Goal: Obtain resource: Download file/media

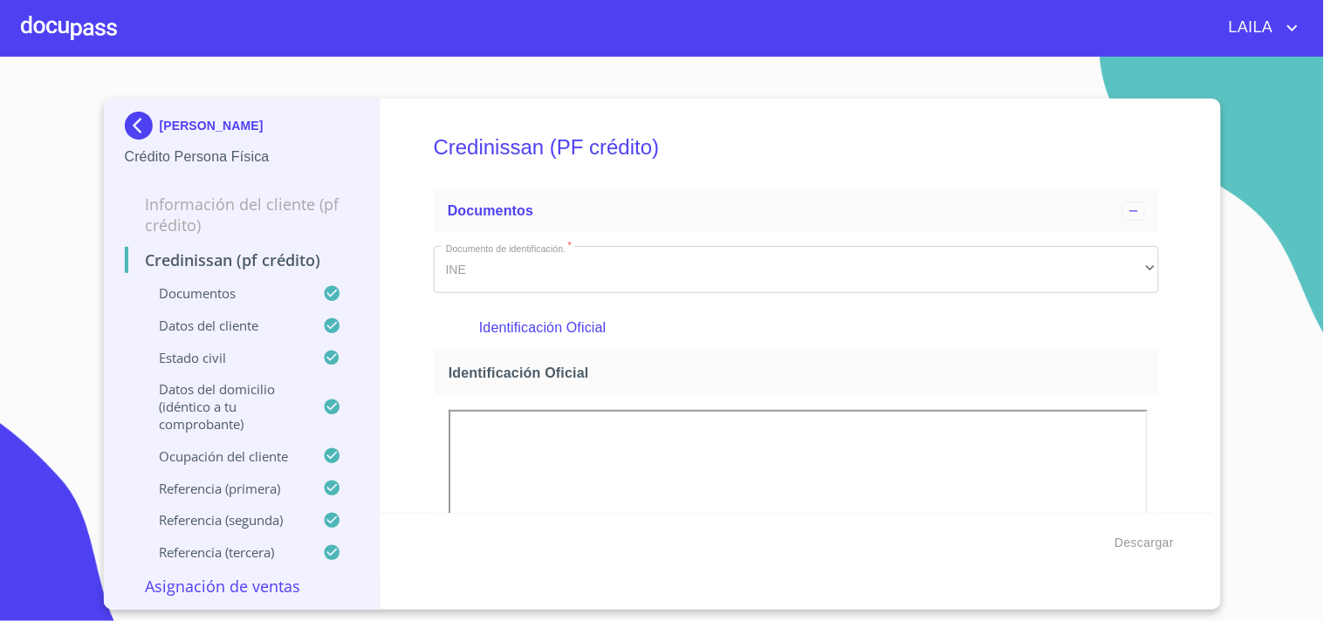
click at [133, 116] on img at bounding box center [142, 126] width 35 height 28
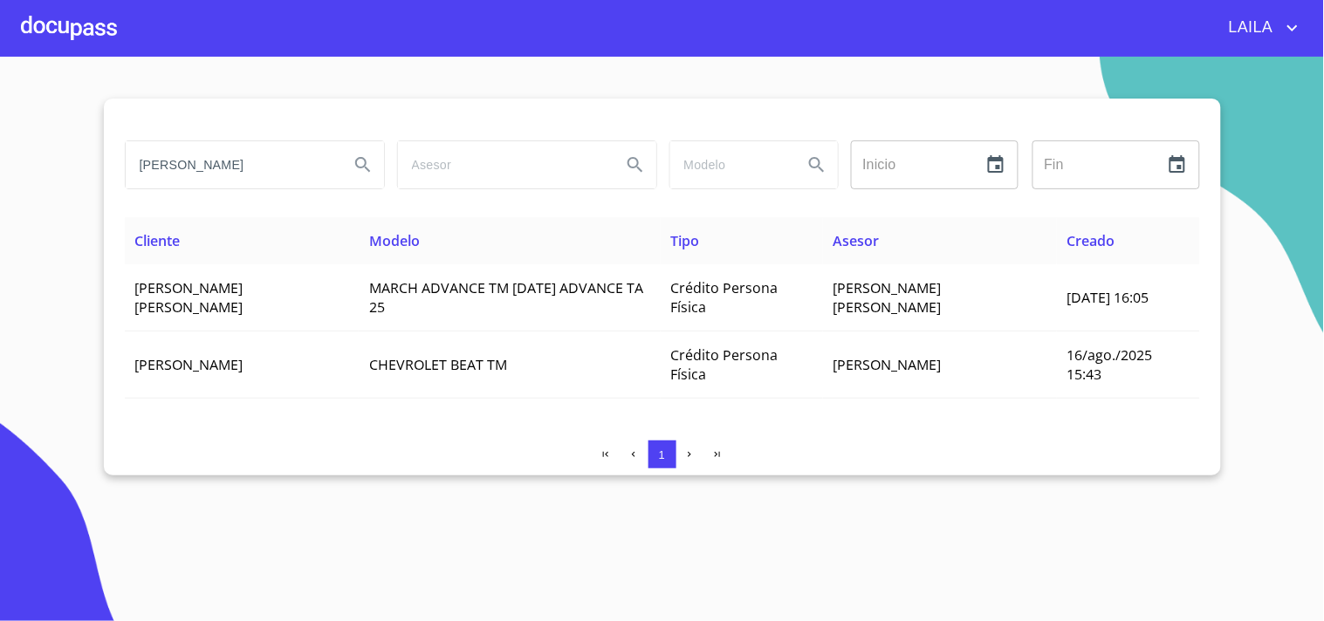
click at [242, 181] on input "[PERSON_NAME]" at bounding box center [230, 164] width 209 height 47
click at [244, 180] on input "[PERSON_NAME]" at bounding box center [230, 164] width 209 height 47
click at [245, 179] on input "[PERSON_NAME]" at bounding box center [230, 164] width 209 height 47
type input "h"
type input "[PERSON_NAME]"
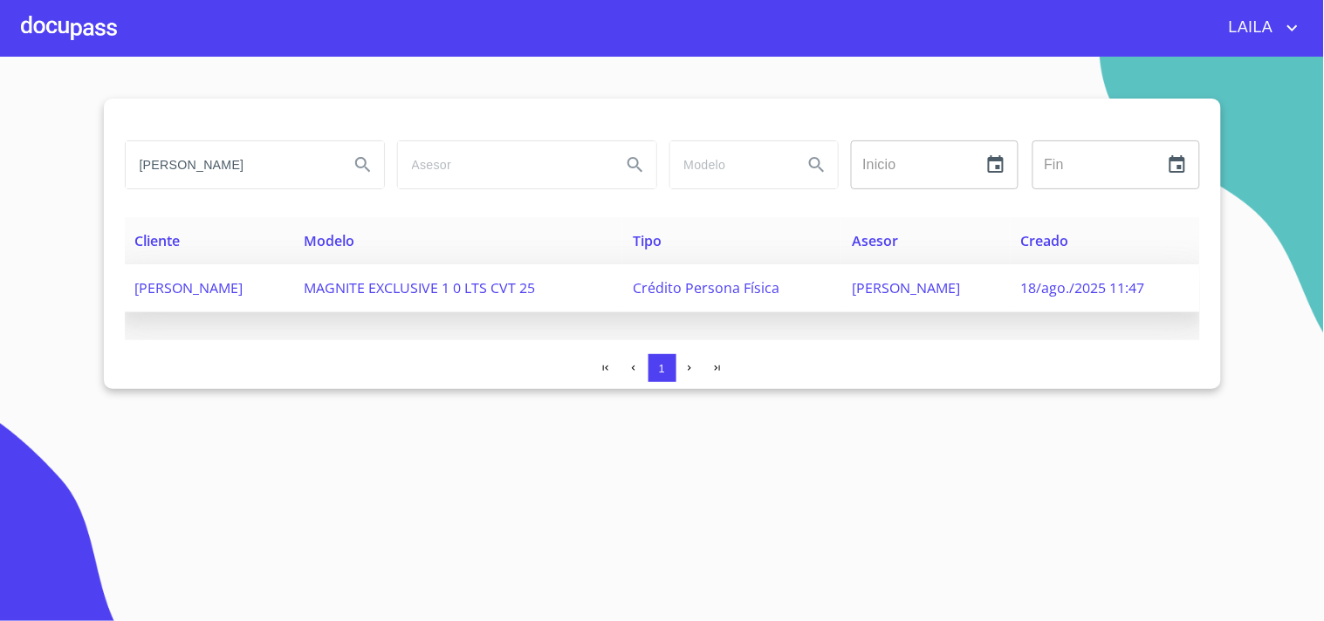
click at [175, 297] on td "[PERSON_NAME]" at bounding box center [209, 288] width 168 height 48
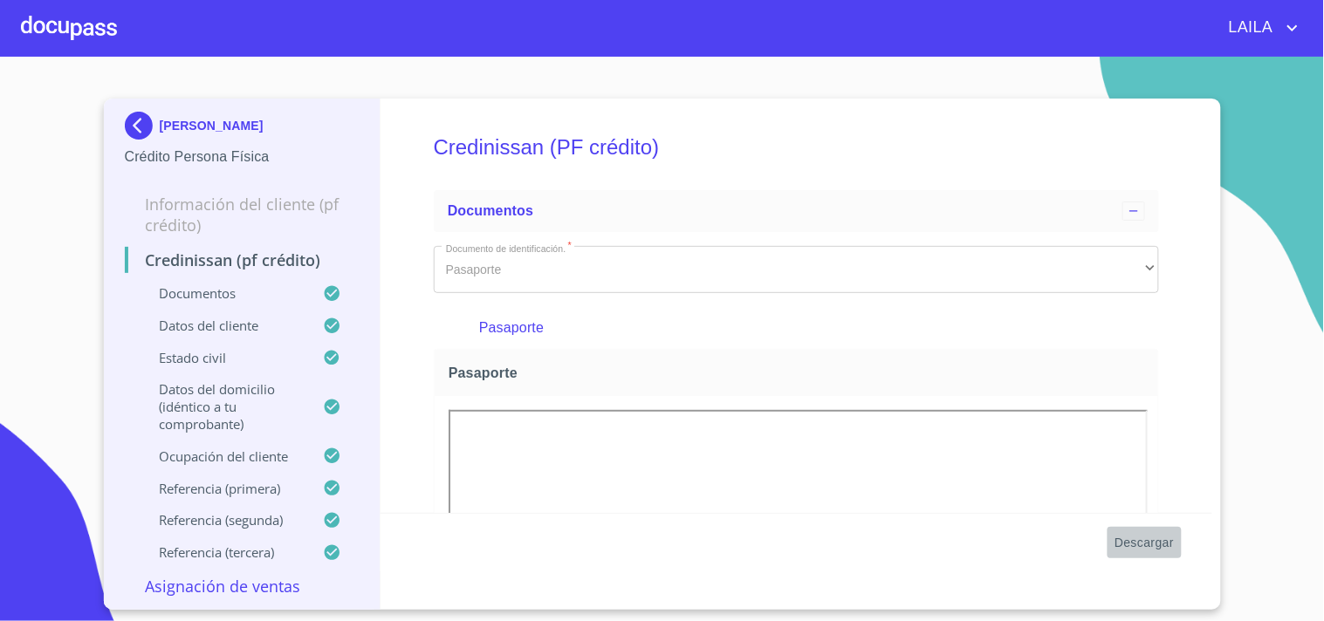
click at [1150, 536] on span "Descargar" at bounding box center [1143, 543] width 59 height 22
click at [135, 120] on img at bounding box center [142, 126] width 35 height 28
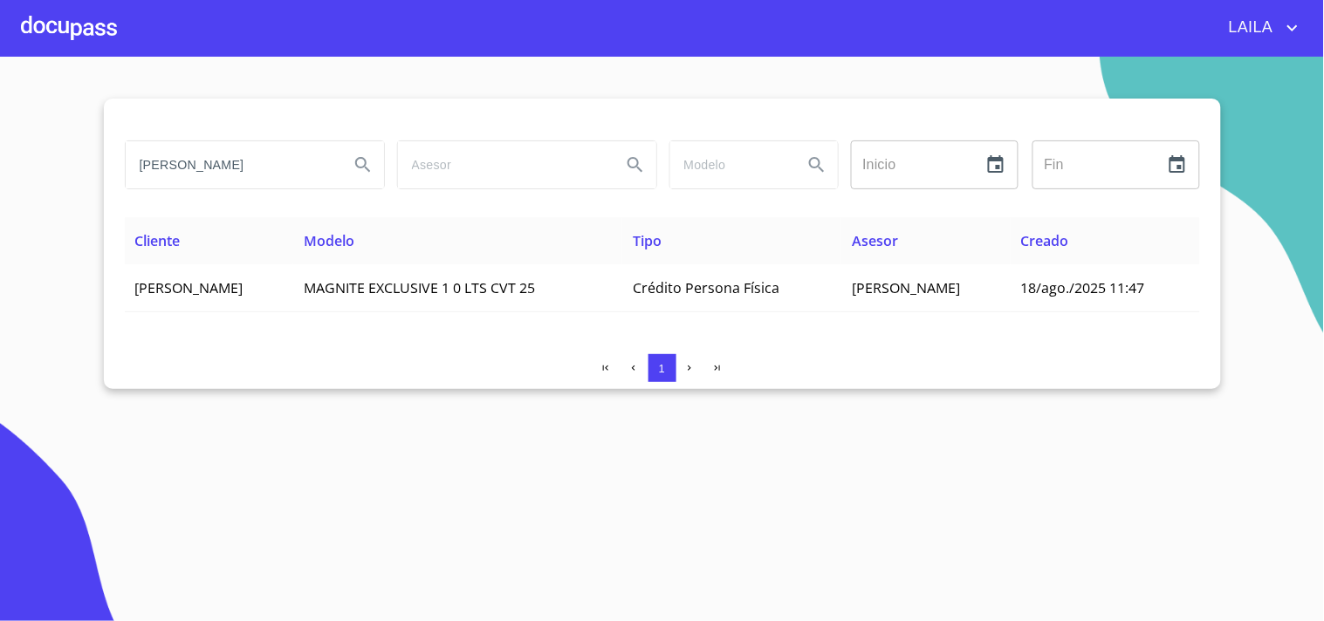
click at [264, 150] on input "[PERSON_NAME]" at bounding box center [230, 164] width 209 height 47
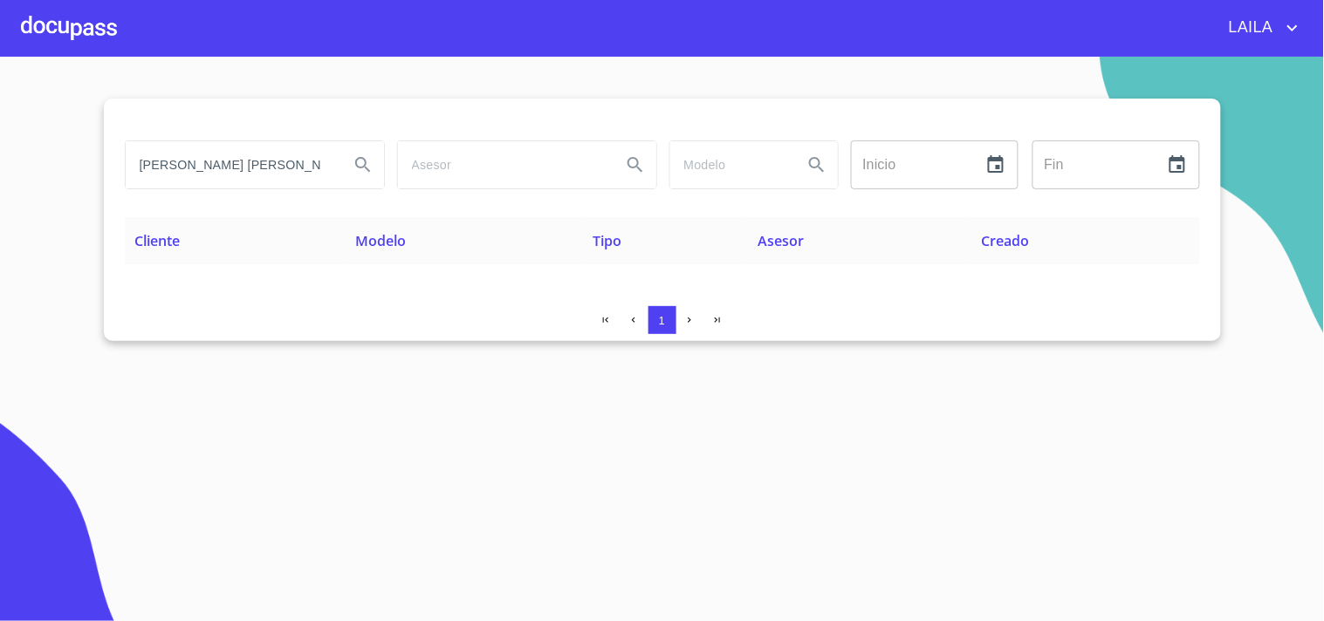
click at [256, 154] on input "[PERSON_NAME] [PERSON_NAME]" at bounding box center [230, 164] width 209 height 47
type input "[PERSON_NAME]"
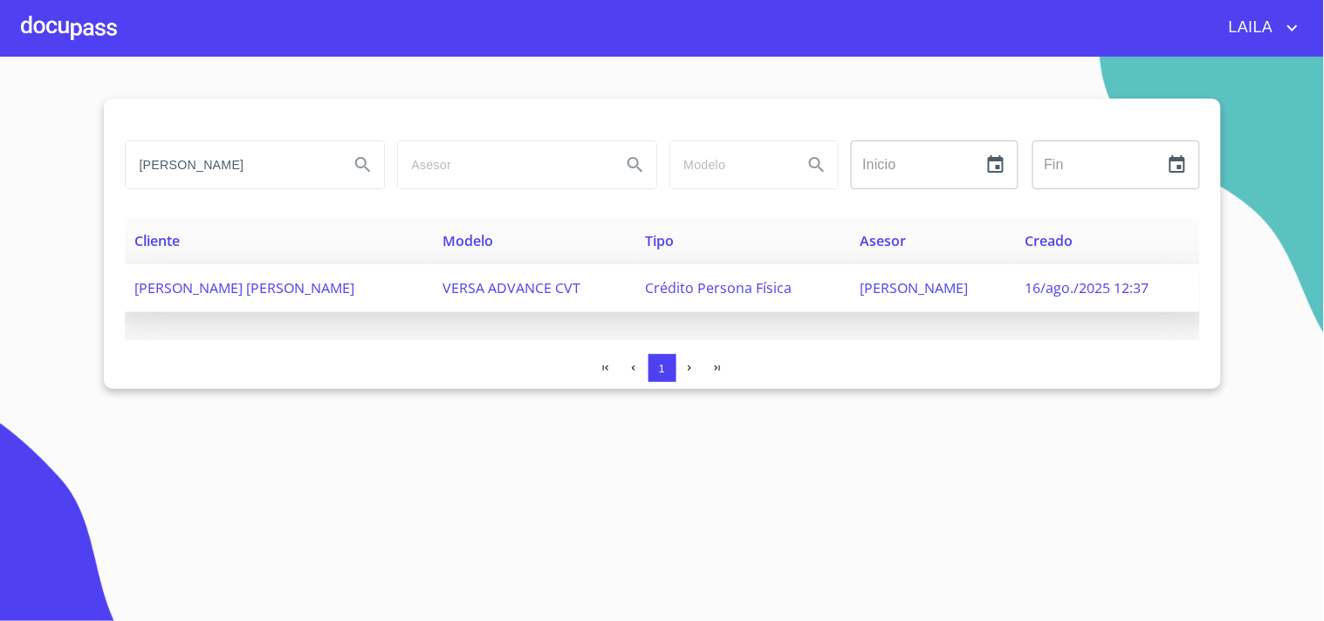
click at [240, 282] on span "[PERSON_NAME] [PERSON_NAME]" at bounding box center [245, 287] width 220 height 19
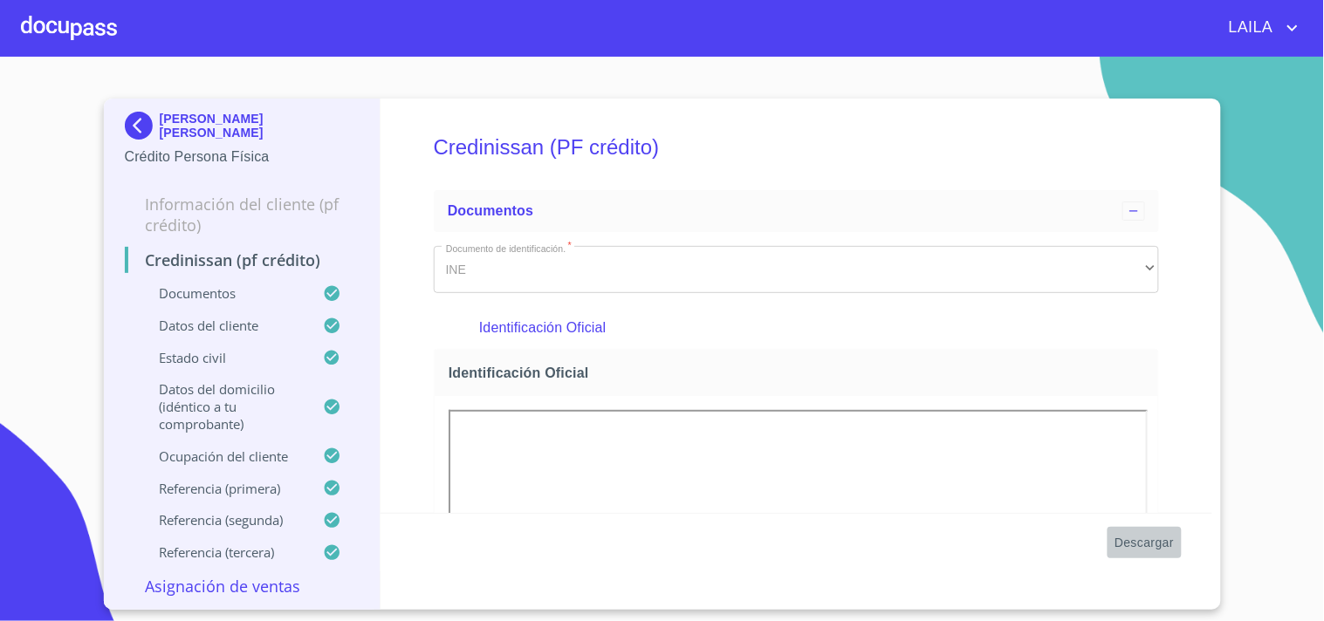
click at [1149, 543] on span "Descargar" at bounding box center [1143, 543] width 59 height 22
click at [126, 119] on img at bounding box center [142, 126] width 35 height 28
